Goal: Task Accomplishment & Management: Manage account settings

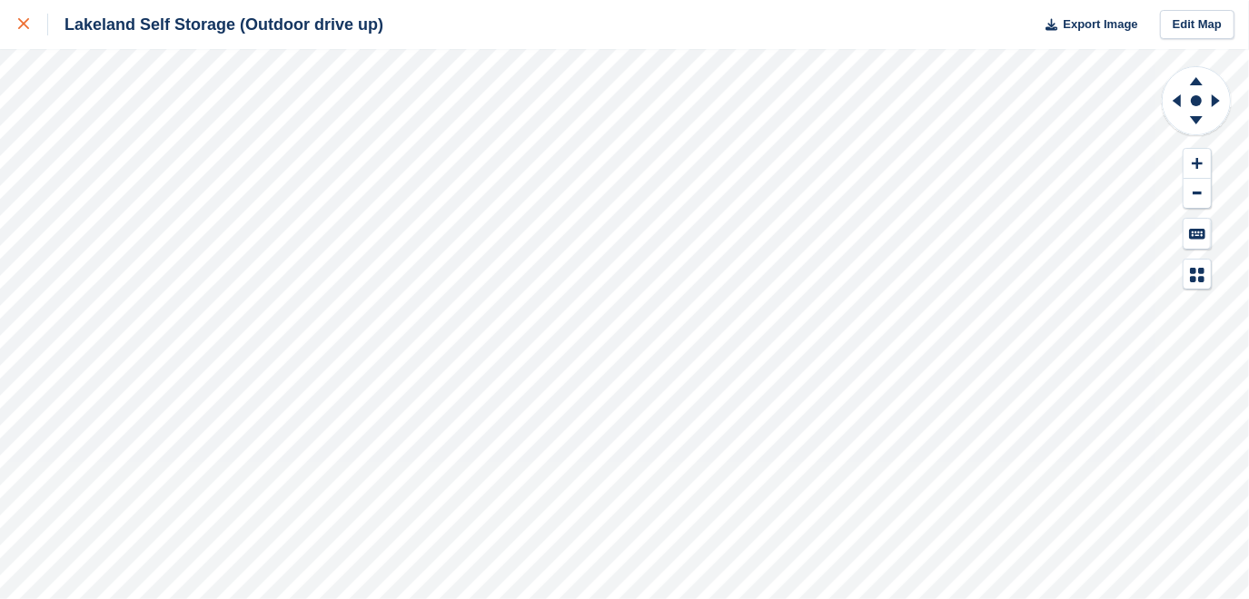
click at [19, 27] on icon at bounding box center [23, 23] width 11 height 11
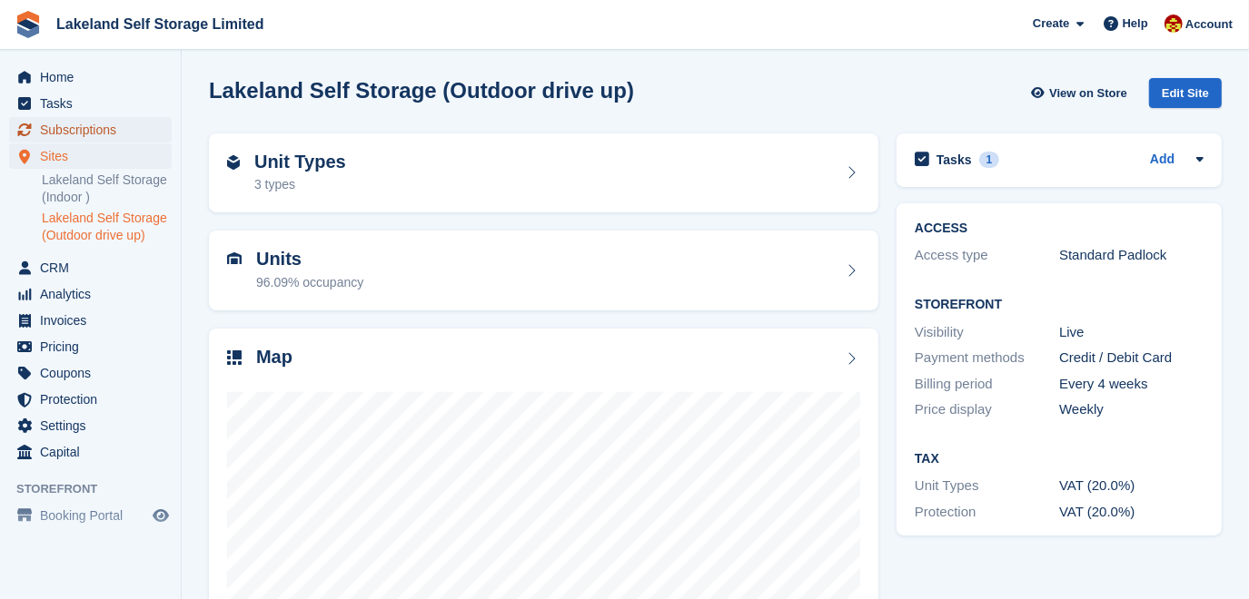
click at [64, 134] on span "Subscriptions" at bounding box center [94, 129] width 109 height 25
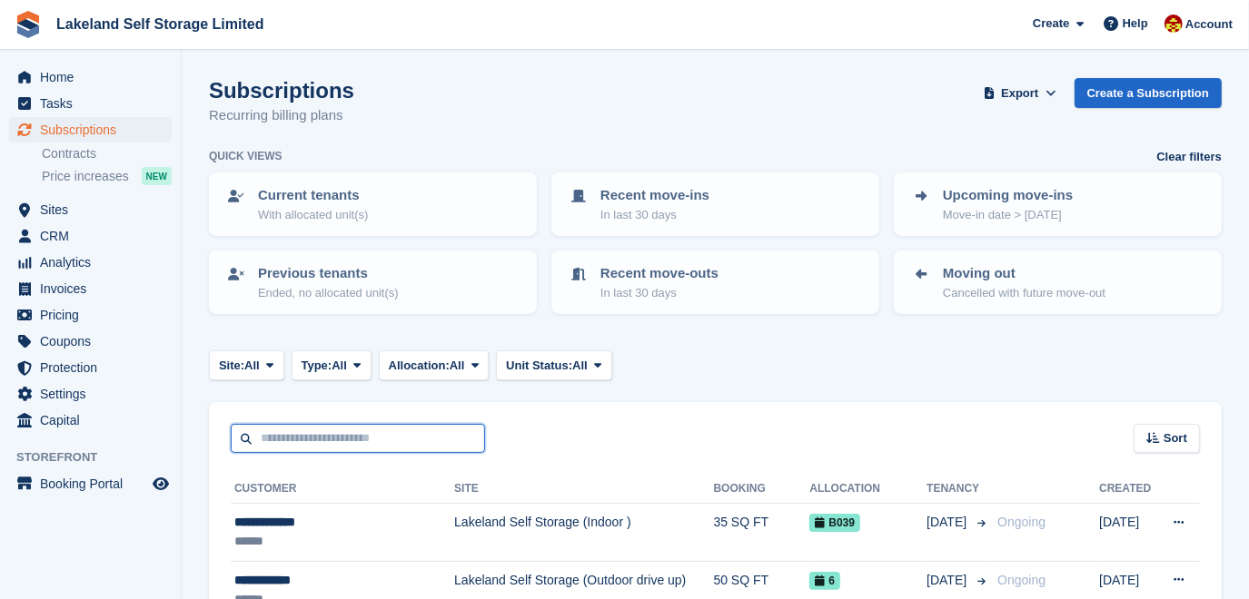
click at [343, 442] on input "text" at bounding box center [358, 439] width 254 height 30
type input "****"
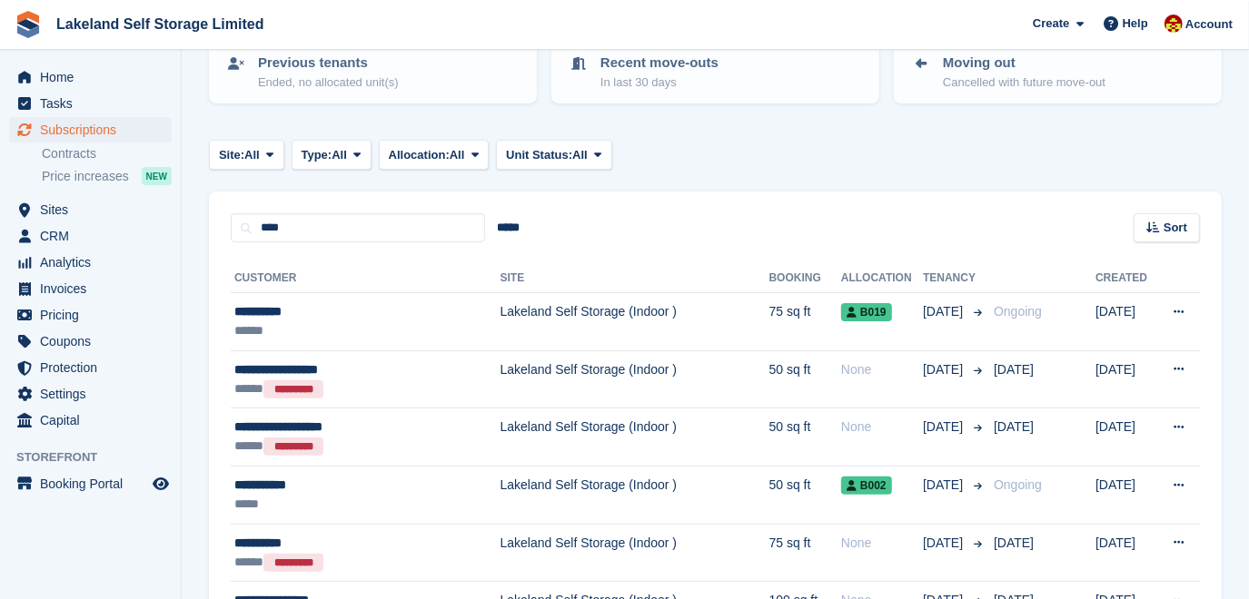
scroll to position [247, 0]
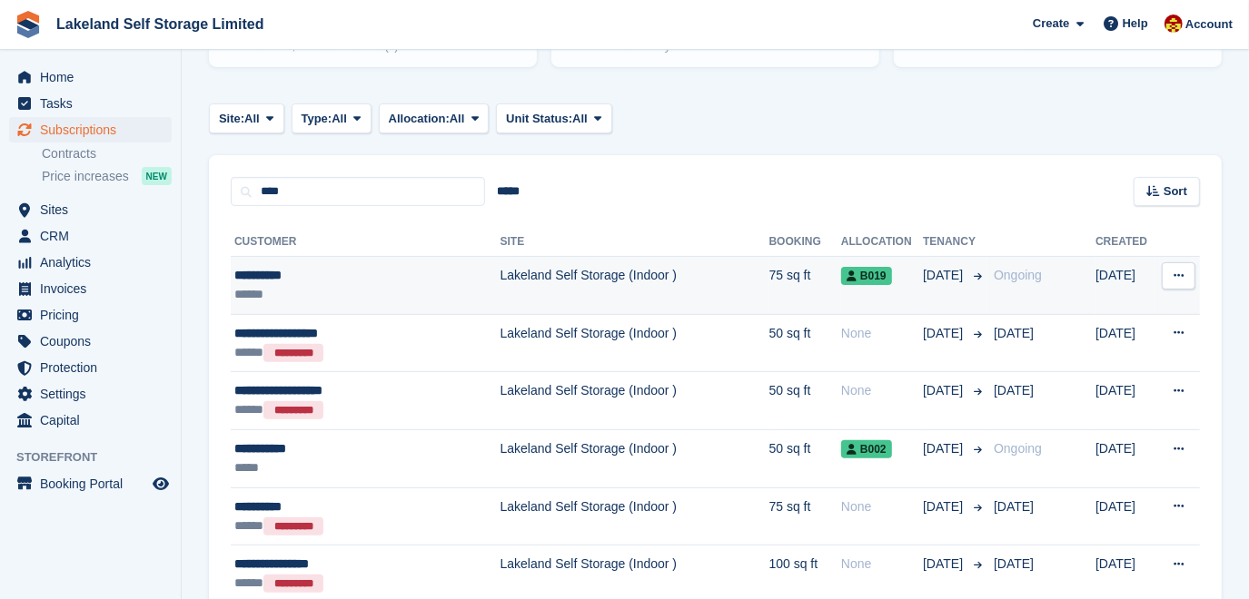
click at [557, 281] on td "Lakeland Self Storage (Indoor )" at bounding box center [634, 286] width 269 height 58
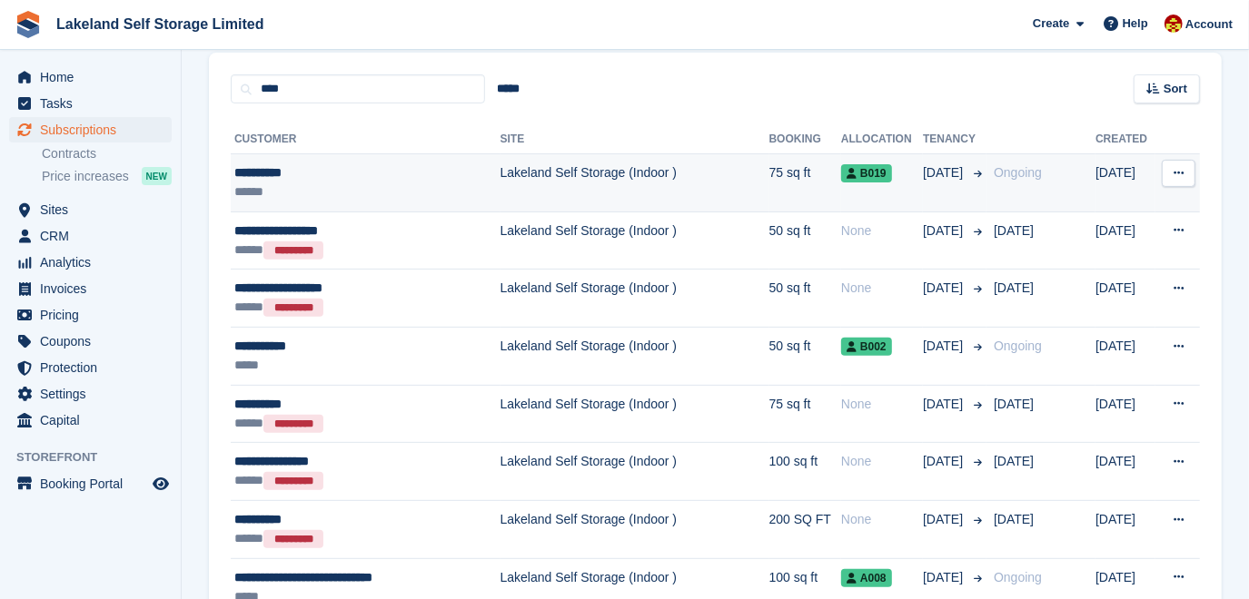
scroll to position [412, 0]
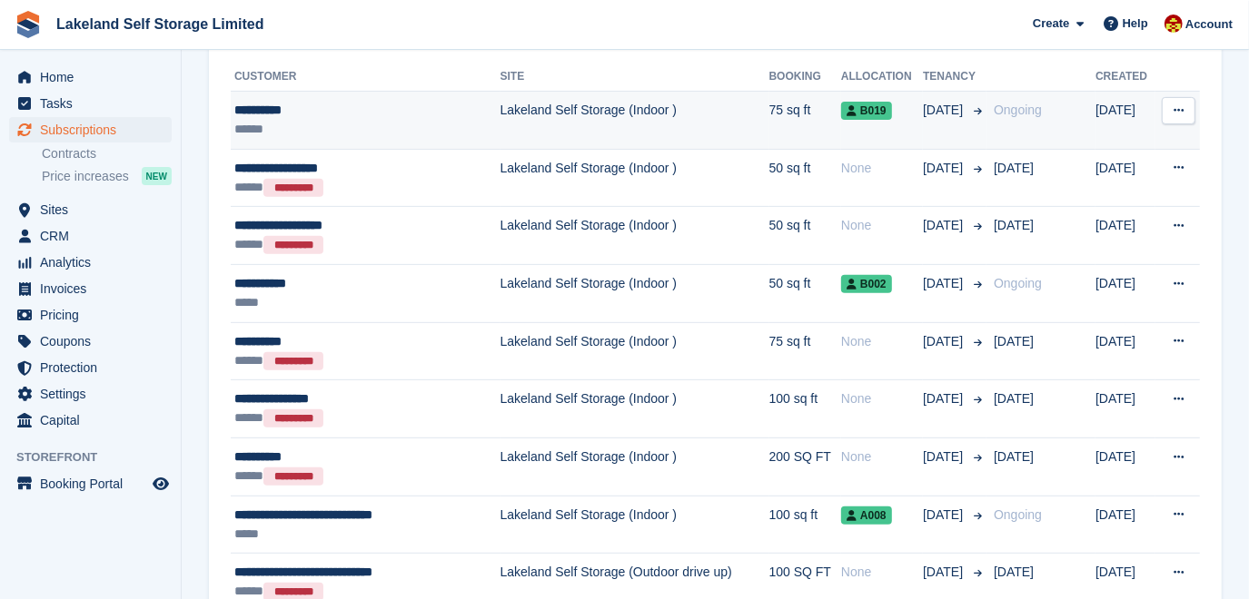
click at [621, 118] on td "Lakeland Self Storage (Indoor )" at bounding box center [634, 121] width 269 height 58
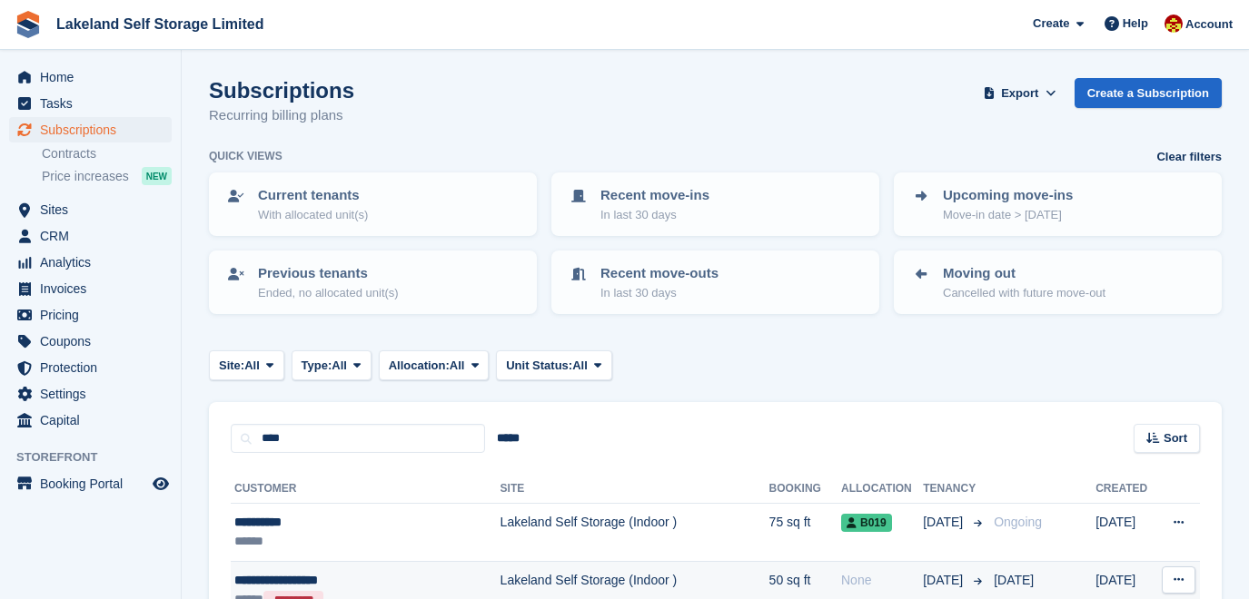
scroll to position [412, 0]
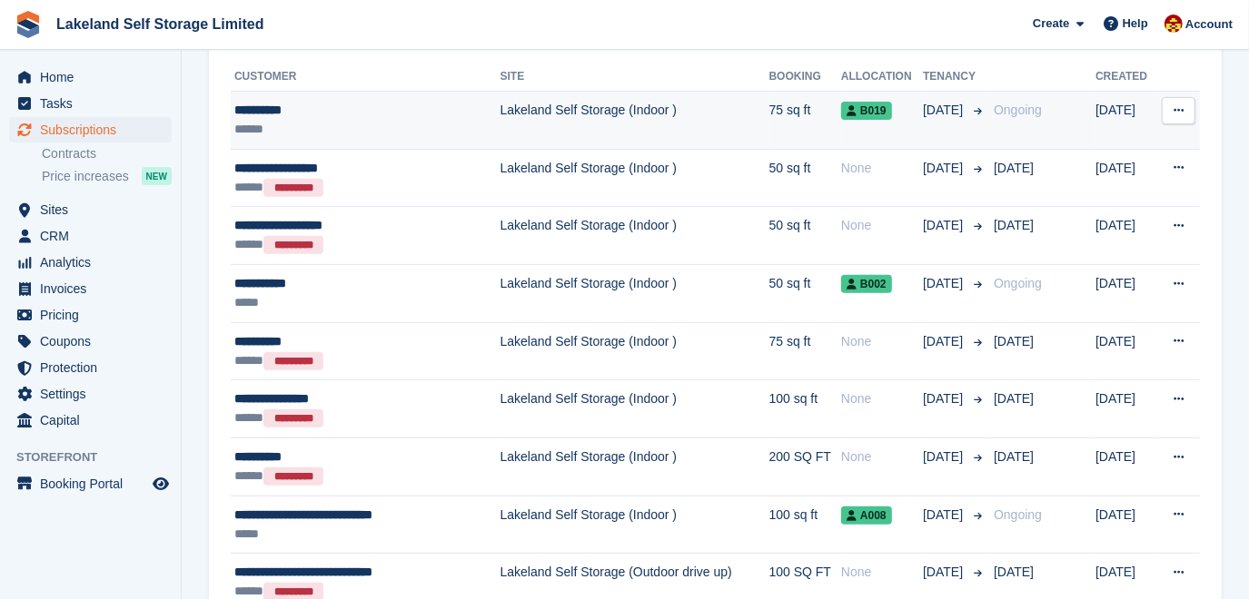
click at [586, 114] on td "Lakeland Self Storage (Indoor )" at bounding box center [634, 121] width 269 height 58
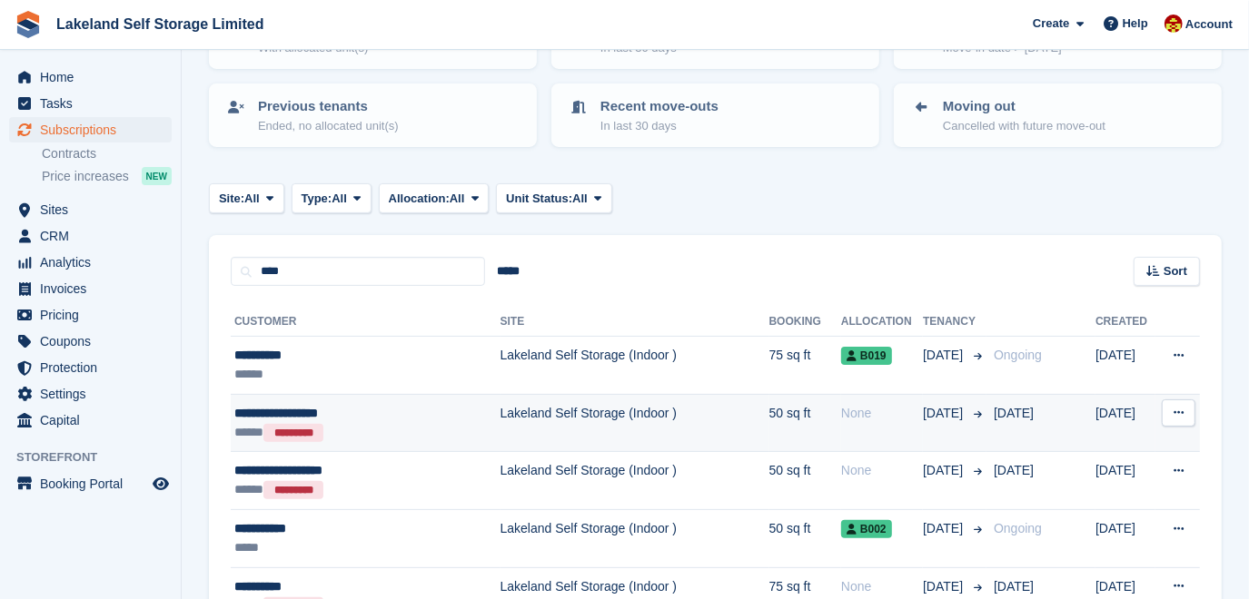
scroll to position [164, 0]
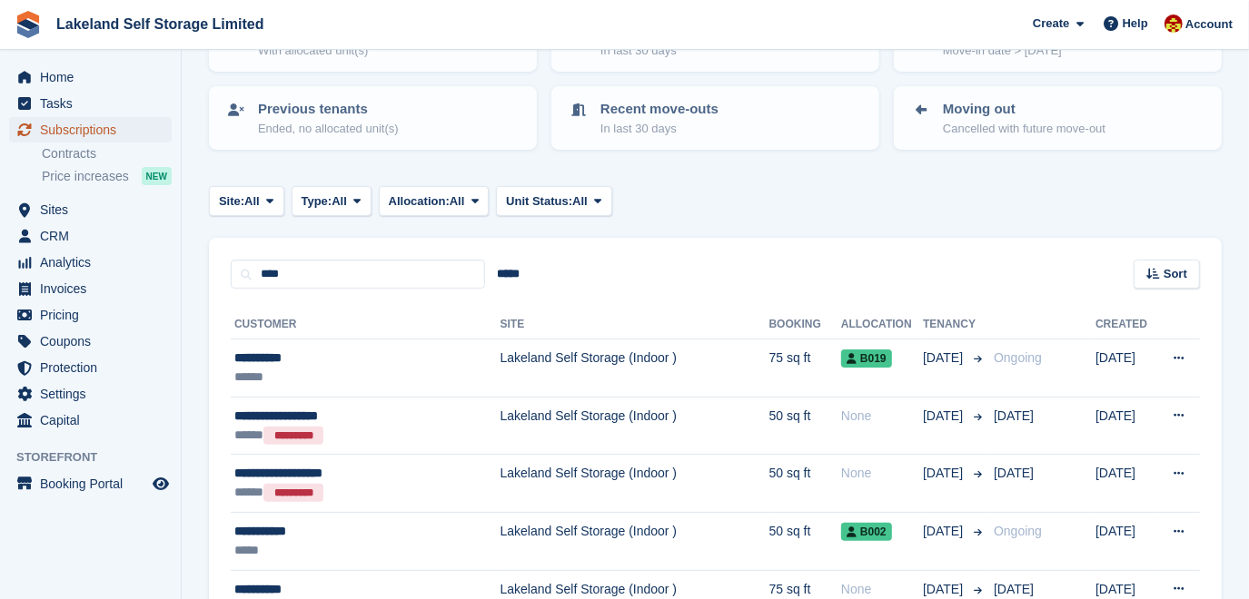
click at [67, 130] on span "Subscriptions" at bounding box center [94, 129] width 109 height 25
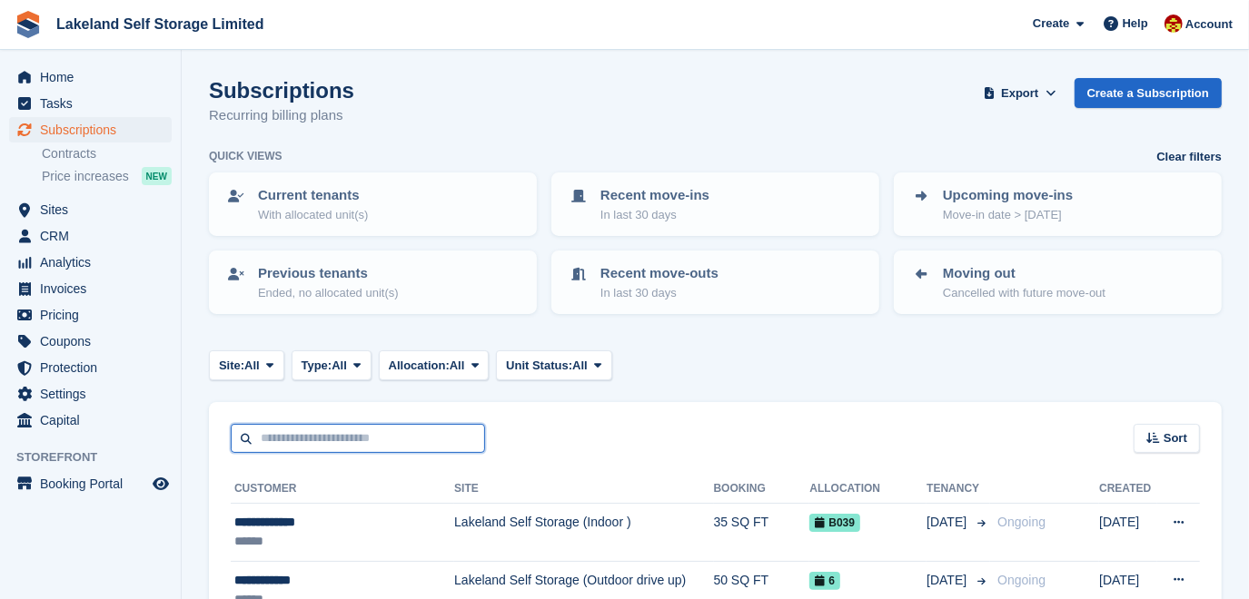
click at [312, 440] on input "text" at bounding box center [358, 439] width 254 height 30
type input "*******"
